Goal: Browse casually: Explore the website without a specific task or goal

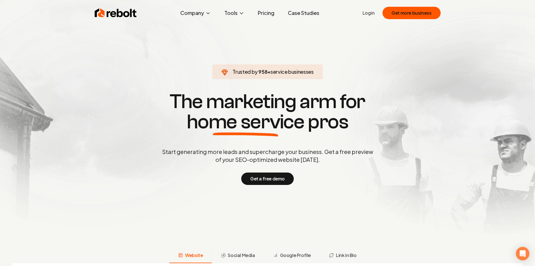
click at [141, 114] on h1 "The marketing arm for home service pros" at bounding box center [268, 111] width 270 height 40
click at [266, 157] on p "Start generating more leads and supercharge your business. Get a free preview o…" at bounding box center [268, 156] width 214 height 16
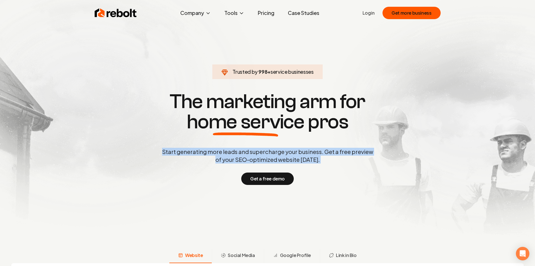
click at [266, 157] on p "Start generating more leads and supercharge your business. Get a free preview o…" at bounding box center [268, 156] width 214 height 16
click at [266, 151] on p "Start generating more leads and supercharge your business. Get a free preview o…" at bounding box center [268, 156] width 214 height 16
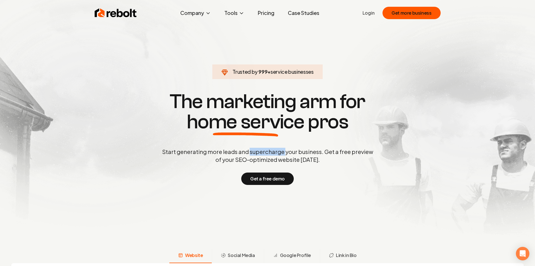
click at [266, 151] on p "Start generating more leads and supercharge your business. Get a free preview o…" at bounding box center [268, 156] width 214 height 16
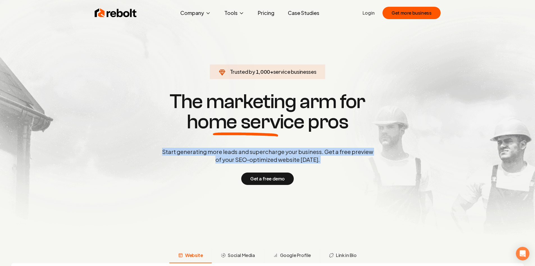
click at [266, 151] on p "Start generating more leads and supercharge your business. Get a free preview o…" at bounding box center [268, 156] width 214 height 16
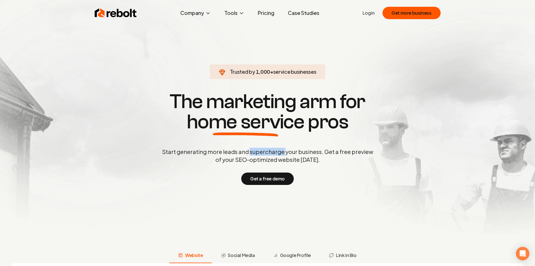
click at [266, 151] on p "Start generating more leads and supercharge your business. Get a free preview o…" at bounding box center [268, 156] width 214 height 16
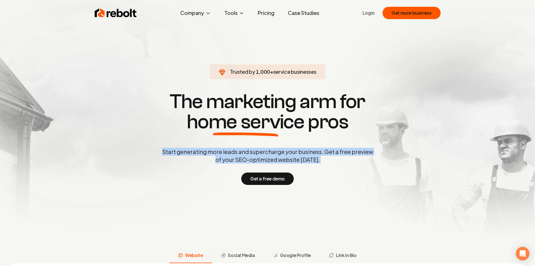
click at [266, 151] on p "Start generating more leads and supercharge your business. Get a free preview o…" at bounding box center [268, 156] width 214 height 16
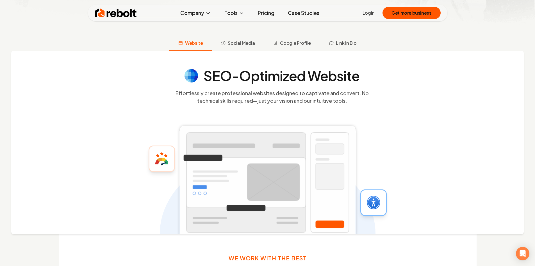
scroll to position [309, 0]
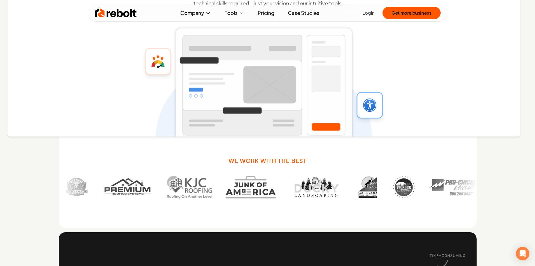
drag, startPoint x: 282, startPoint y: 103, endPoint x: 273, endPoint y: 126, distance: 25.6
click at [273, 126] on rect at bounding box center [264, 84] width 182 height 119
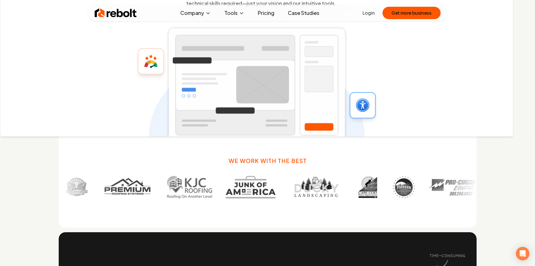
drag, startPoint x: 284, startPoint y: 105, endPoint x: 172, endPoint y: 117, distance: 112.7
click at [172, 117] on rect at bounding box center [257, 84] width 182 height 119
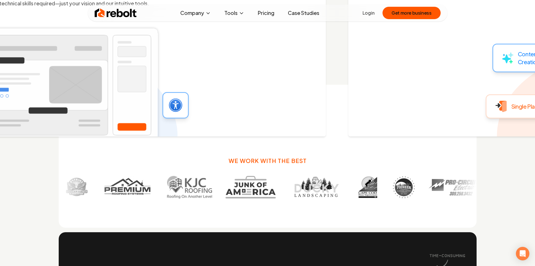
drag, startPoint x: 293, startPoint y: 103, endPoint x: 163, endPoint y: 112, distance: 130.1
click at [171, 112] on div "SEO-Optimized Website Effortlessly create professional websites designed to cap…" at bounding box center [69, 45] width 513 height 183
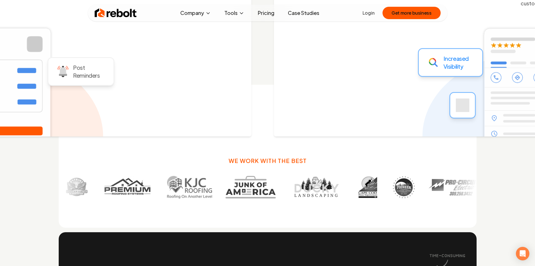
drag, startPoint x: 302, startPoint y: 100, endPoint x: 171, endPoint y: 118, distance: 132.1
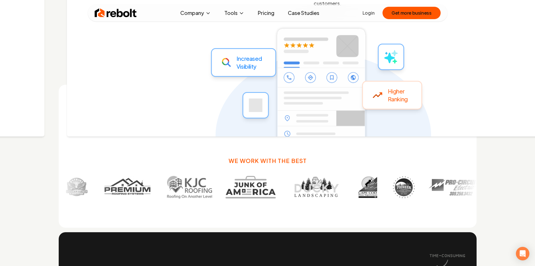
drag, startPoint x: 311, startPoint y: 99, endPoint x: 160, endPoint y: 118, distance: 152.3
click at [160, 118] on div "Google Profile Optimization Boost your local visibility with a fully optimized …" at bounding box center [323, 45] width 513 height 183
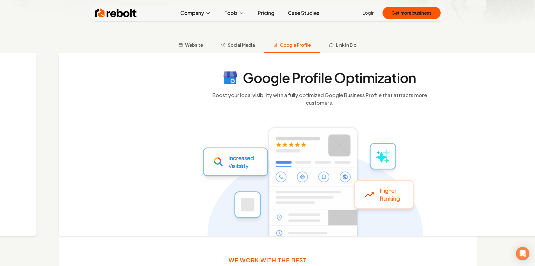
scroll to position [197, 0]
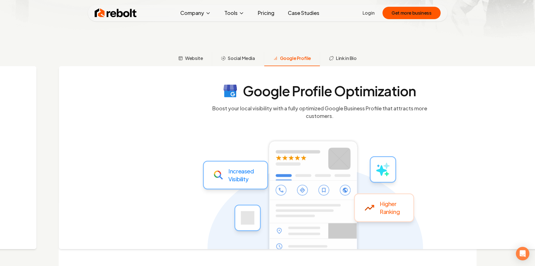
drag, startPoint x: 332, startPoint y: 129, endPoint x: 191, endPoint y: 143, distance: 142.1
click at [207, 143] on icon at bounding box center [315, 193] width 216 height 183
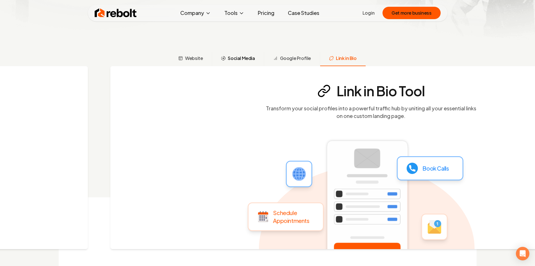
click at [246, 64] on button "Social Media" at bounding box center [238, 58] width 52 height 15
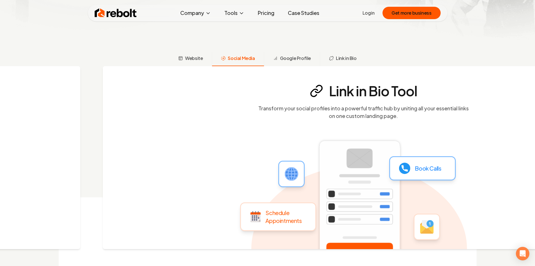
scroll to position [221, 0]
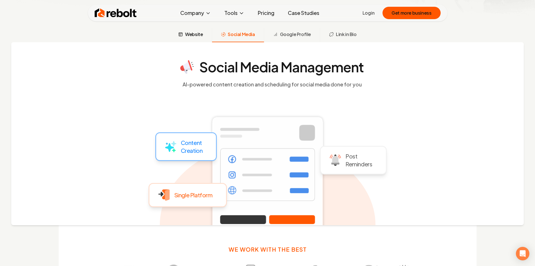
click at [196, 34] on span "Website" at bounding box center [194, 34] width 18 height 7
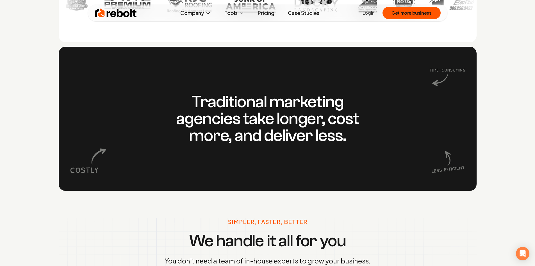
scroll to position [502, 0]
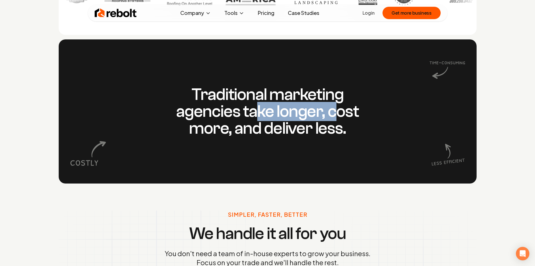
drag, startPoint x: 333, startPoint y: 109, endPoint x: 256, endPoint y: 120, distance: 78.0
click at [256, 120] on h3 "Traditional marketing agencies take longer, cost more, and deliver less." at bounding box center [268, 111] width 216 height 51
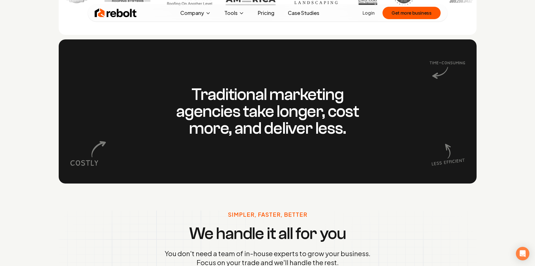
click at [257, 123] on h3 "Traditional marketing agencies take longer, cost more, and deliver less." at bounding box center [268, 111] width 216 height 51
click at [257, 124] on h3 "Traditional marketing agencies take longer, cost more, and deliver less." at bounding box center [268, 111] width 216 height 51
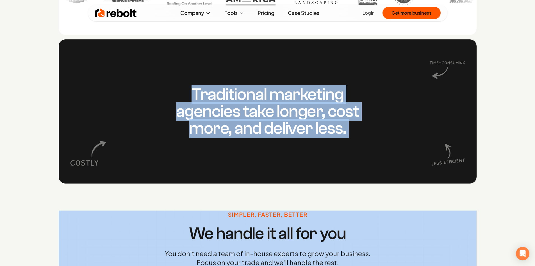
click at [257, 124] on h3 "Traditional marketing agencies take longer, cost more, and deliver less." at bounding box center [268, 111] width 216 height 51
click at [260, 125] on h3 "Traditional marketing agencies take longer, cost more, and deliver less." at bounding box center [268, 111] width 216 height 51
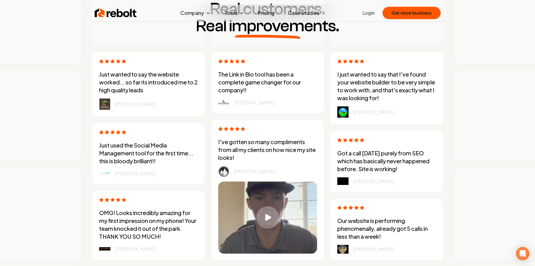
scroll to position [1626, 0]
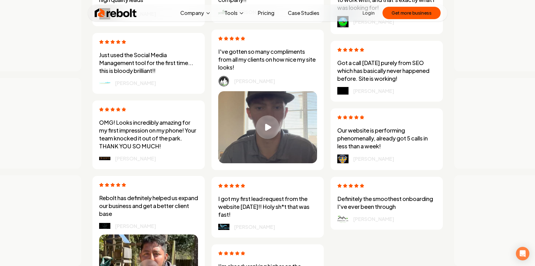
click at [278, 129] on div "Play video" at bounding box center [268, 127] width 24 height 24
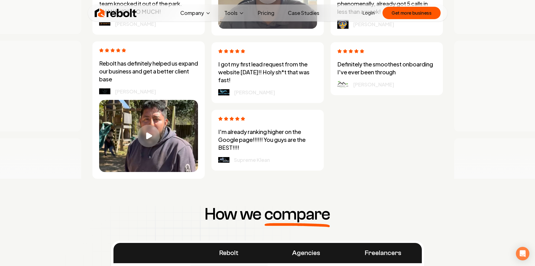
scroll to position [1766, 0]
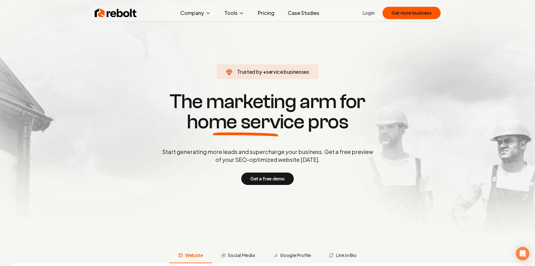
scroll to position [1919, 0]
